Goal: Task Accomplishment & Management: Complete application form

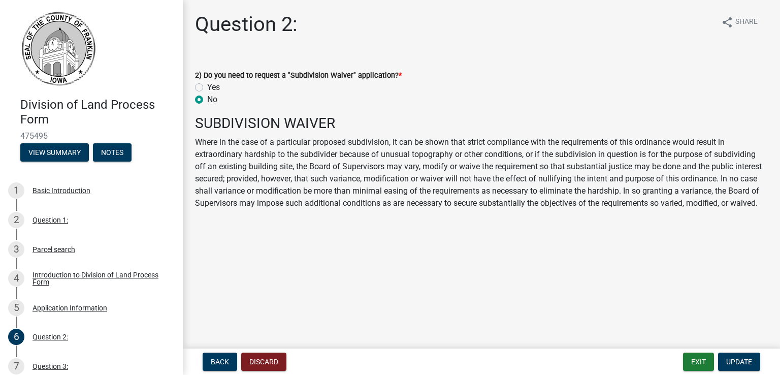
scroll to position [253, 0]
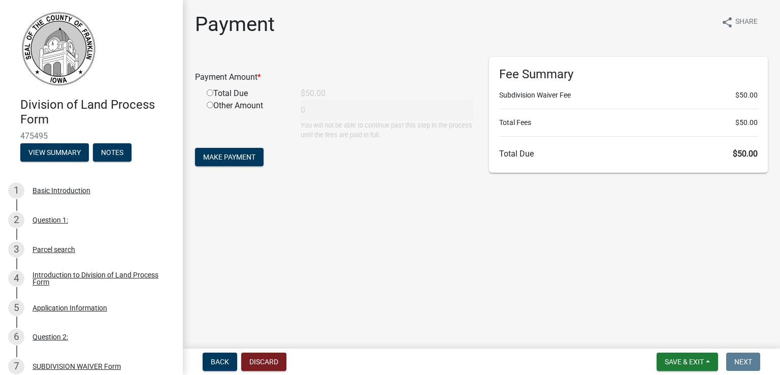
click at [210, 94] on input "radio" at bounding box center [210, 92] width 7 height 7
radio input "true"
type input "50"
click at [240, 155] on span "Make Payment" at bounding box center [229, 157] width 52 height 8
